Goal: Find specific page/section: Find specific page/section

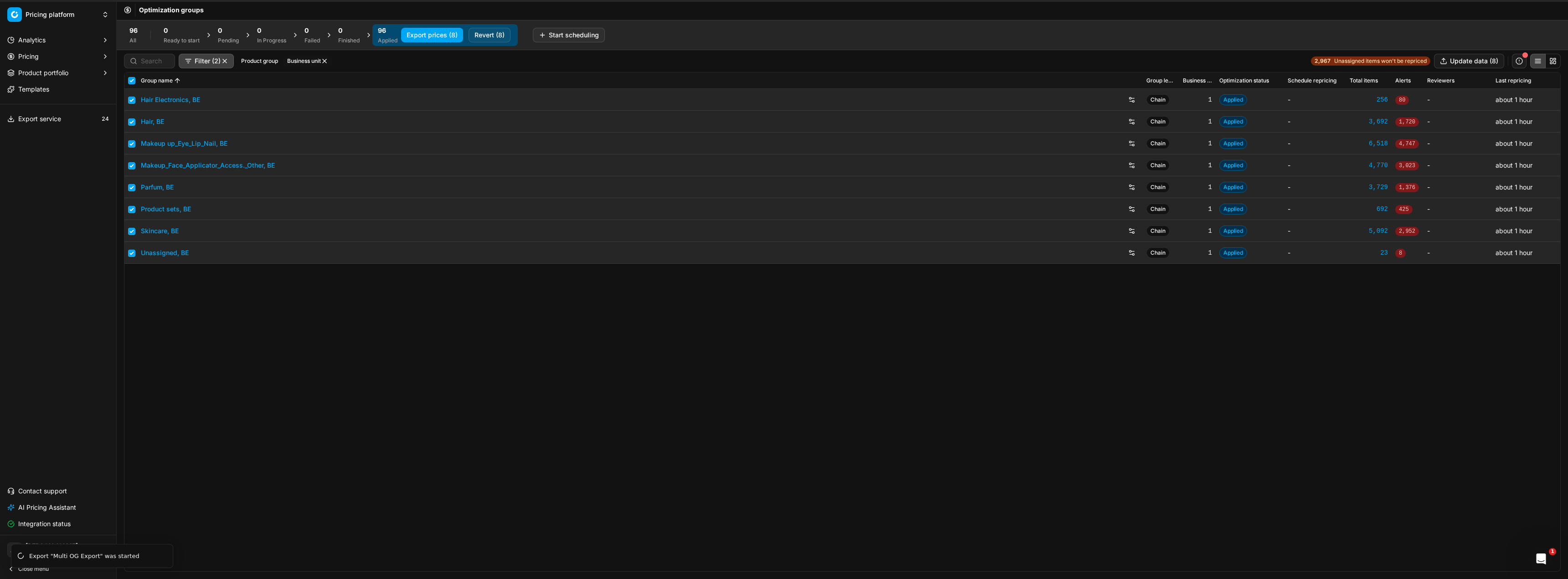
click at [321, 57] on button "Business unit" at bounding box center [308, 61] width 48 height 11
click at [225, 66] on button "Filter (2)" at bounding box center [206, 61] width 55 height 15
click at [225, 64] on html "Pricing platform Analytics Pricing Product portfolio Templates Export service 2…" at bounding box center [784, 290] width 1568 height 579
click at [225, 61] on button "button" at bounding box center [224, 61] width 7 height 7
checkbox input "false"
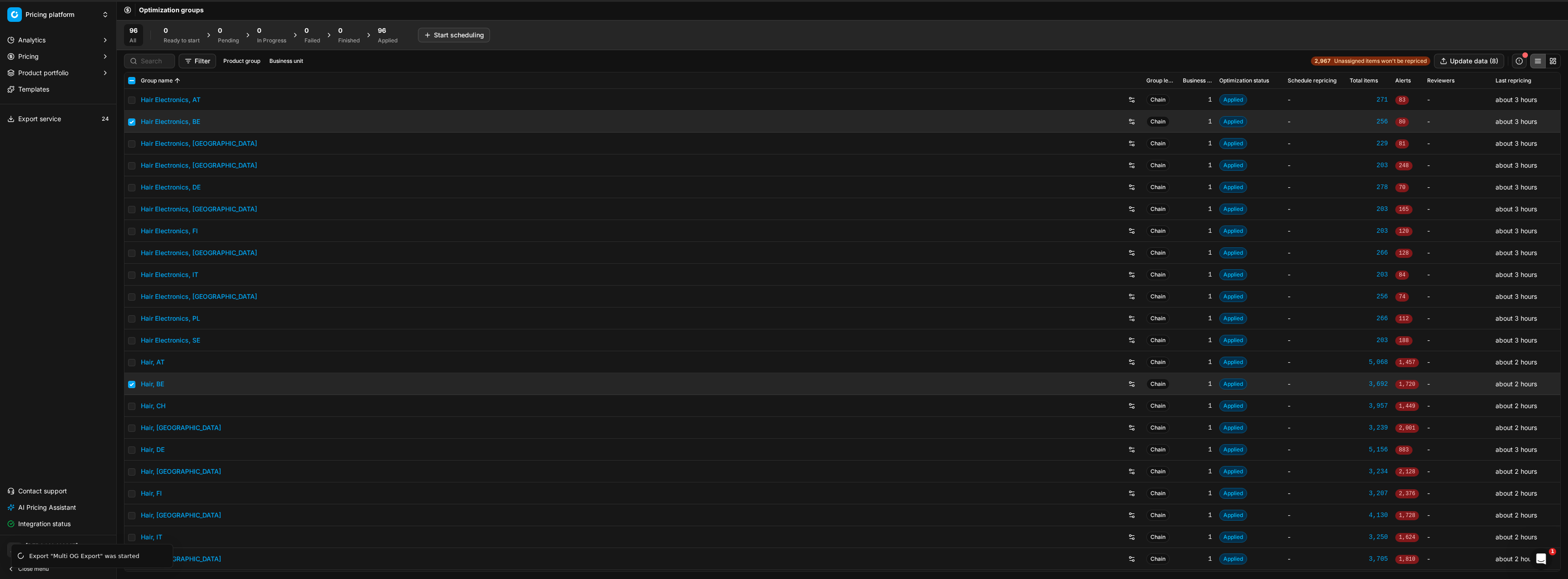
click at [151, 66] on div at bounding box center [149, 61] width 51 height 15
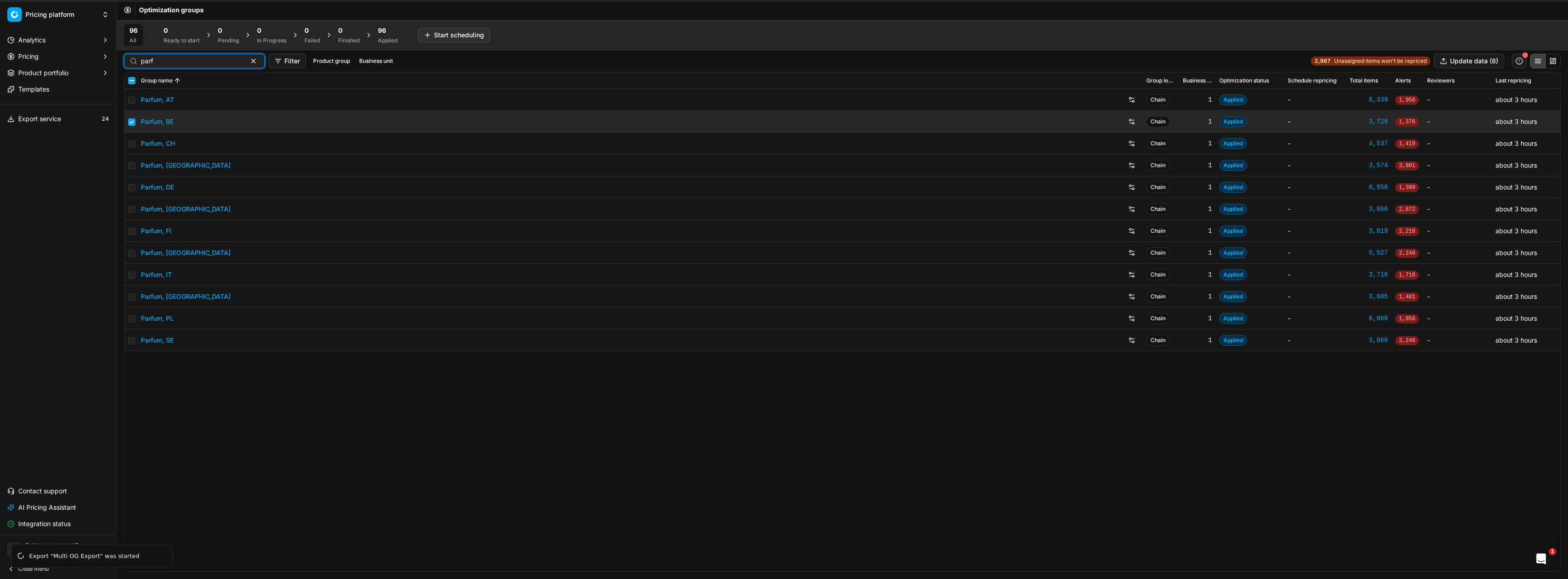
type input "parf"
click at [168, 190] on link "Parfum, DE" at bounding box center [158, 187] width 33 height 9
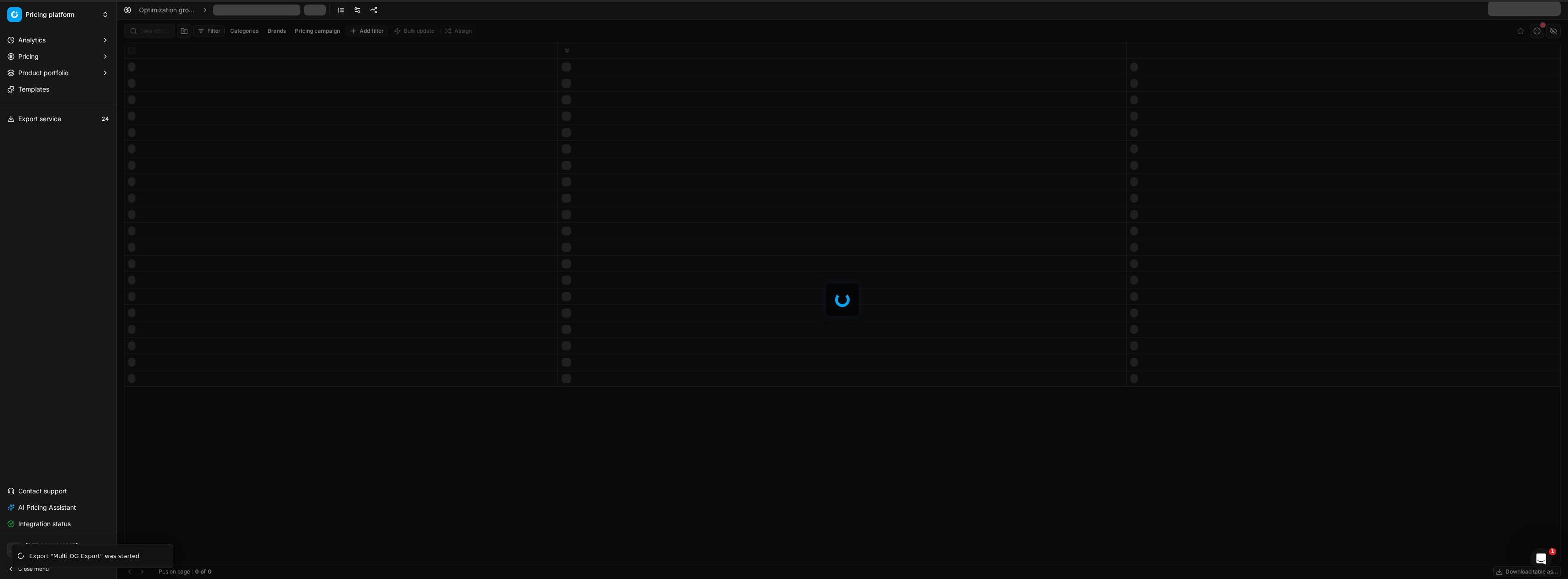
click at [37, 572] on span "Close menu" at bounding box center [33, 569] width 31 height 7
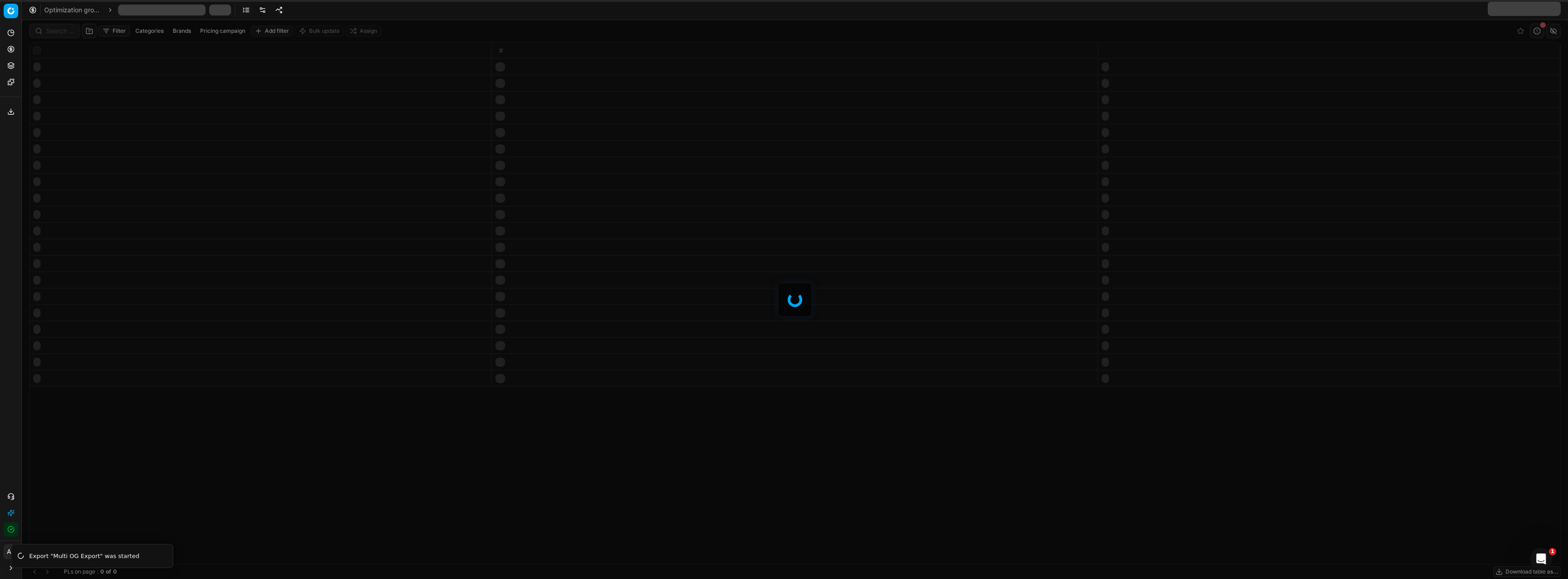
click at [159, 12] on div "breadcrumb" at bounding box center [161, 9] width 87 height 11
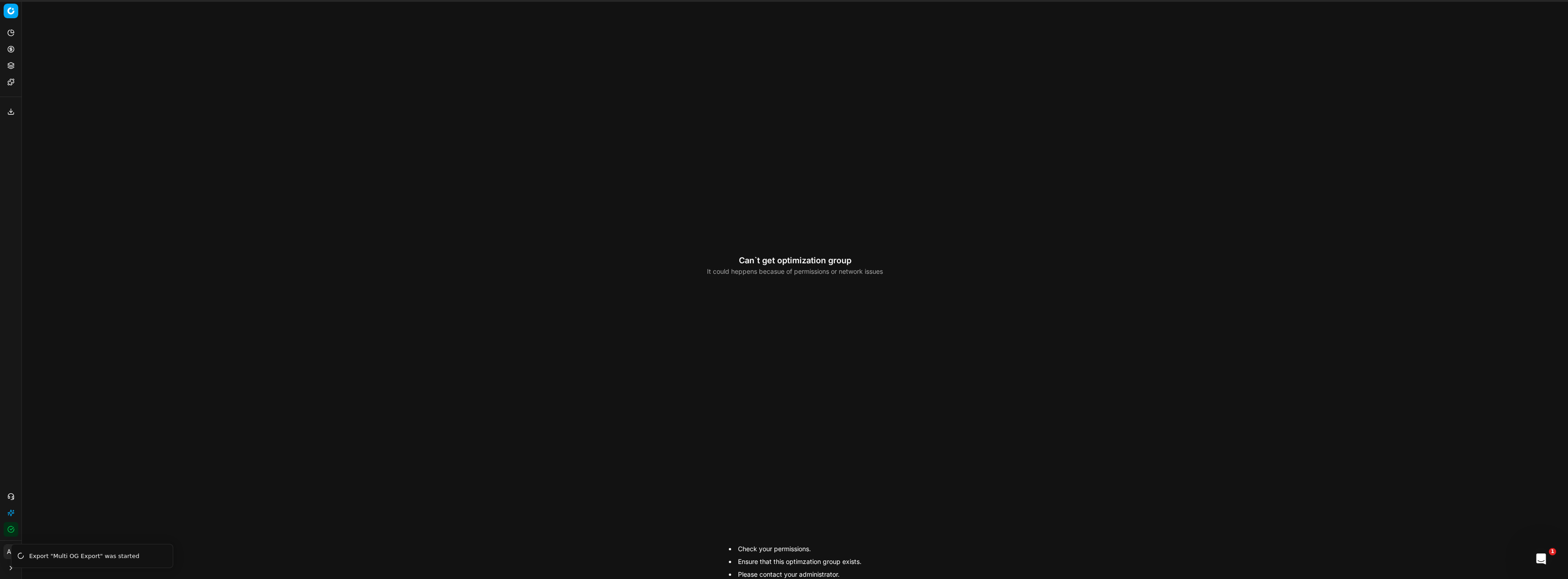
click at [156, 12] on div "Can`t get optimization group It could heppens becasue of permissions or network…" at bounding box center [794, 290] width 1546 height 579
